Goal: Information Seeking & Learning: Learn about a topic

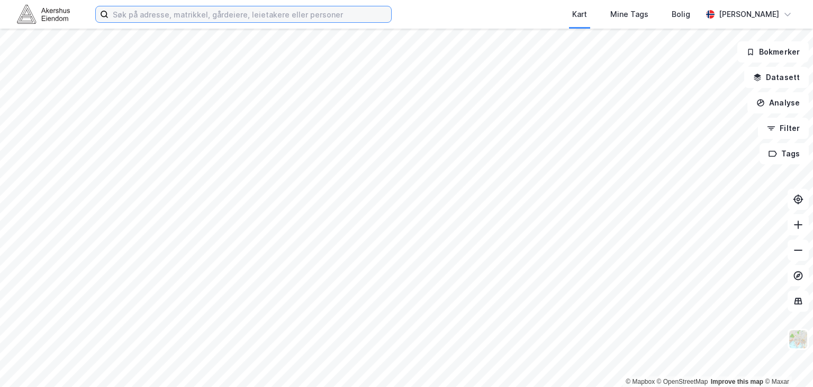
click at [182, 13] on input at bounding box center [250, 14] width 283 height 16
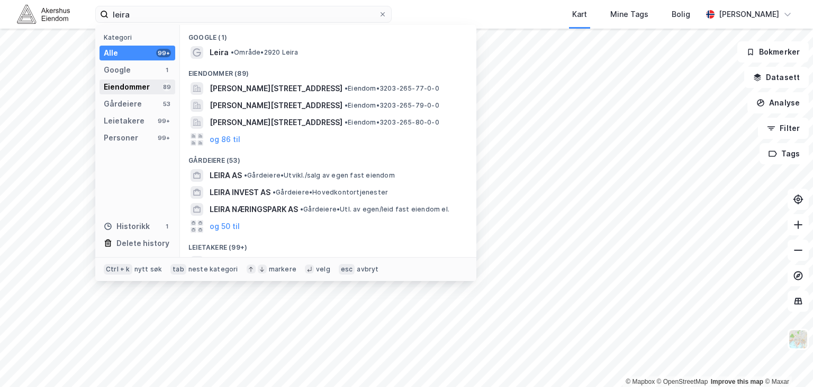
click at [150, 88] on div "Eiendommer 89" at bounding box center [138, 86] width 76 height 15
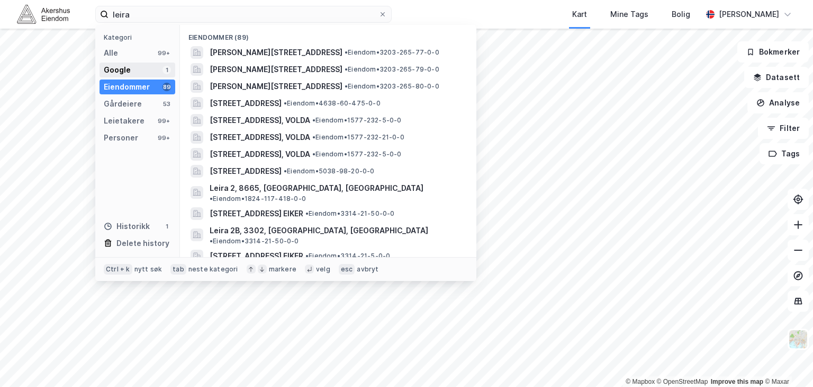
click at [141, 70] on div "Google 1" at bounding box center [138, 69] width 76 height 15
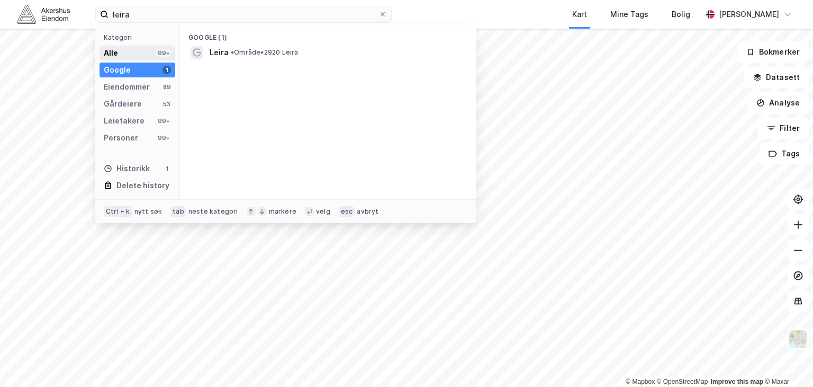
click at [144, 59] on div "Alle 99+" at bounding box center [138, 53] width 76 height 15
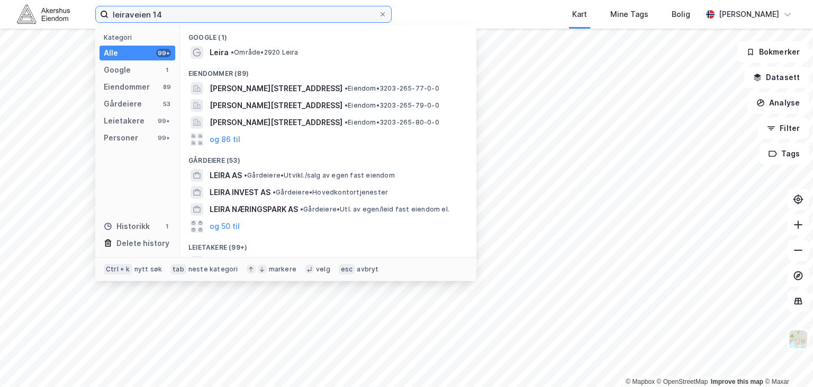
type input "leiraveien 14"
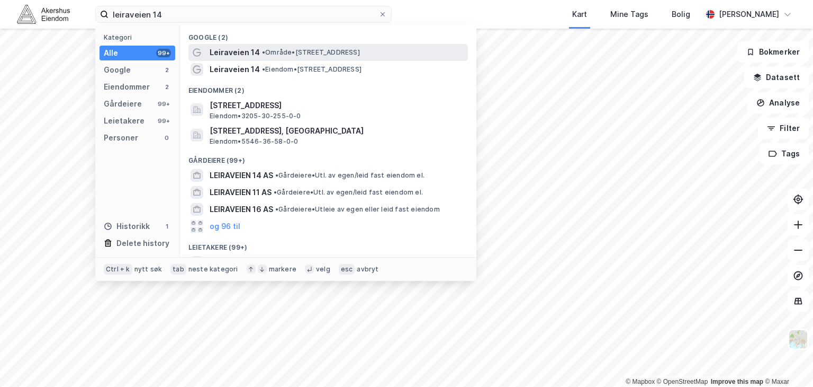
click at [268, 53] on span "• Område • [STREET_ADDRESS]" at bounding box center [311, 52] width 98 height 8
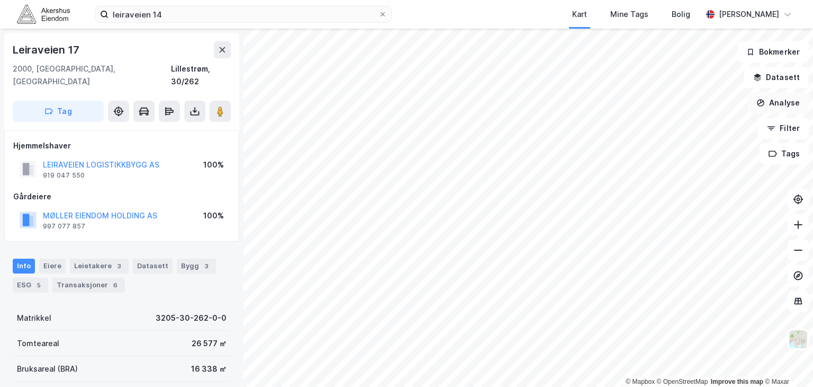
click at [783, 95] on div "© Mapbox © OpenStreetMap Improve this map © [STREET_ADDRESS], [GEOGRAPHIC_DATA]…" at bounding box center [406, 208] width 813 height 358
